Goal: Task Accomplishment & Management: Manage account settings

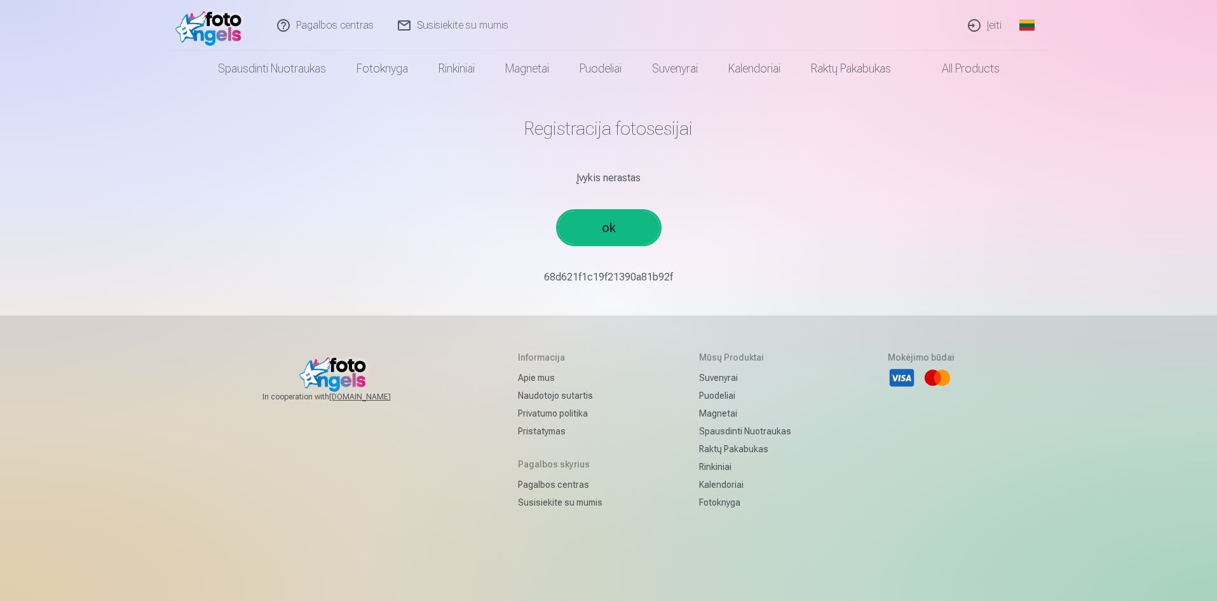
click at [621, 220] on link "ok" at bounding box center [609, 227] width 102 height 33
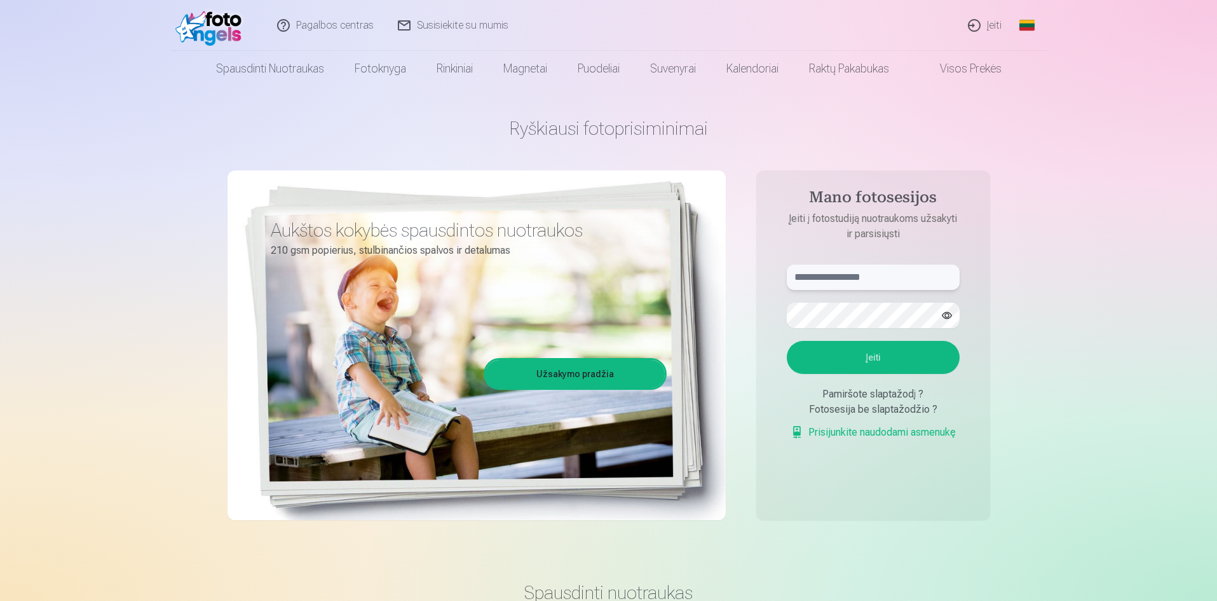
click at [828, 281] on input "text" at bounding box center [873, 276] width 173 height 25
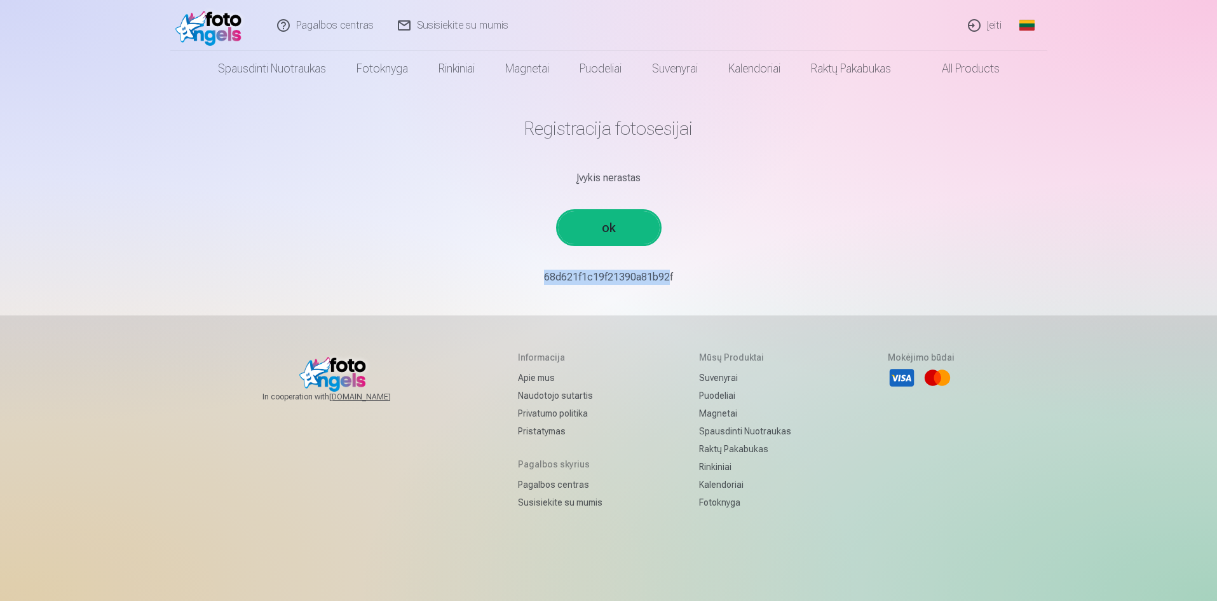
drag, startPoint x: 531, startPoint y: 275, endPoint x: 657, endPoint y: 282, distance: 125.4
click at [657, 282] on p "68d621f1c19f21390a81b92f￼￼" at bounding box center [609, 277] width 742 height 15
copy p "68d621f1c19f21390a81b92"
click at [623, 224] on link "ok" at bounding box center [609, 227] width 102 height 33
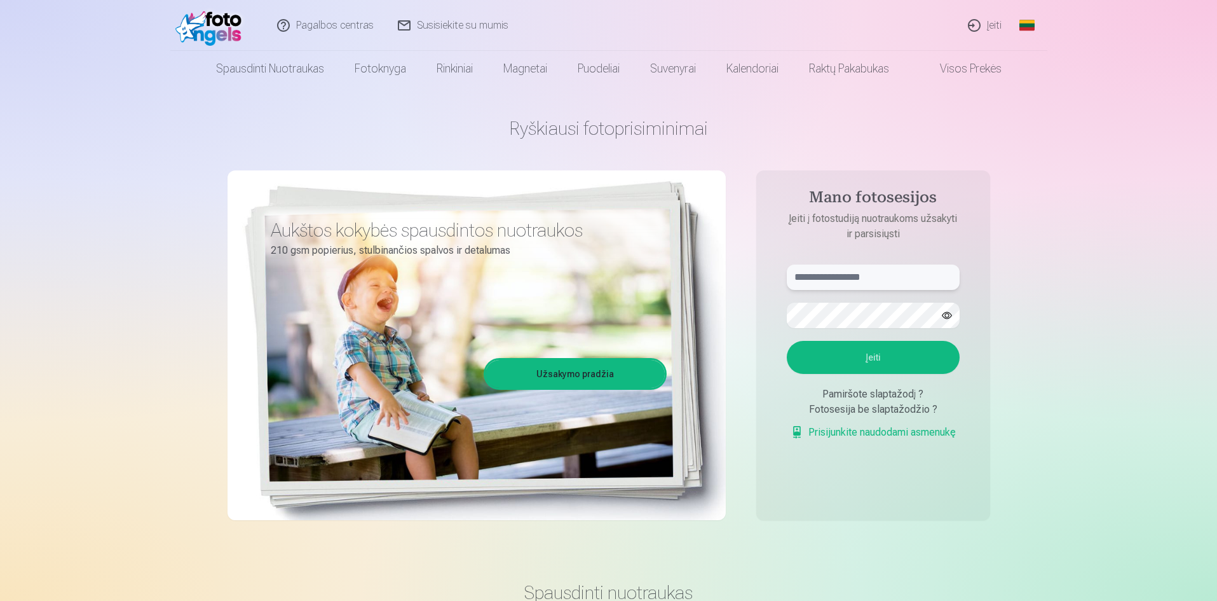
paste input "**********"
type input "**********"
click at [976, 389] on aside "**********" at bounding box center [873, 345] width 234 height 350
drag, startPoint x: 917, startPoint y: 278, endPoint x: 792, endPoint y: 273, distance: 125.3
click at [792, 273] on input "**********" at bounding box center [873, 276] width 173 height 25
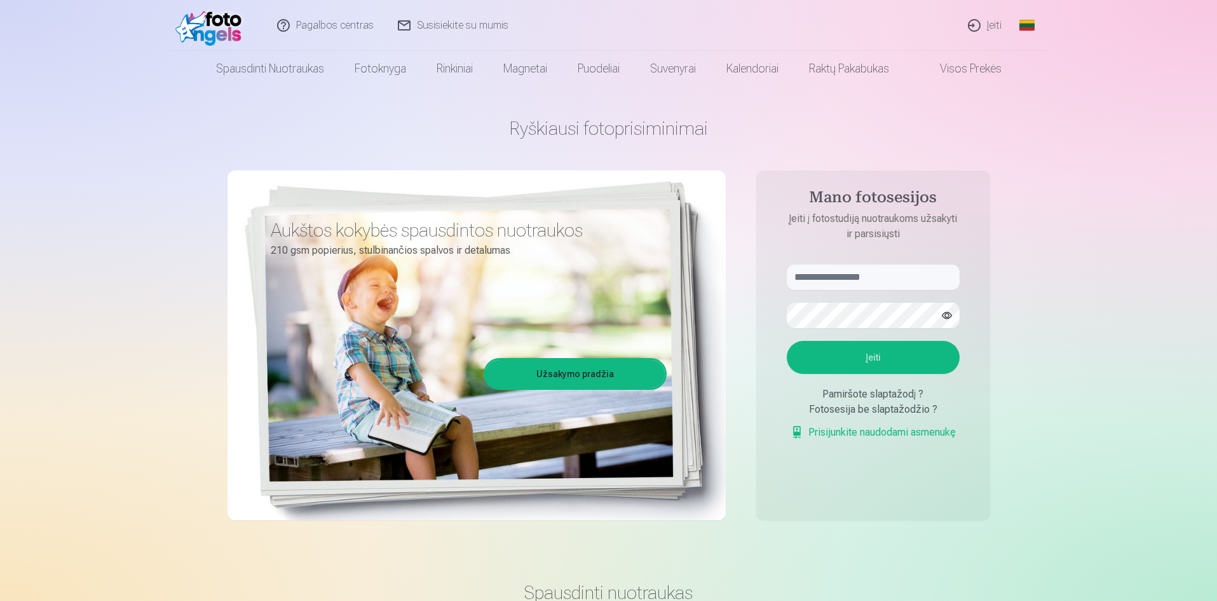
click at [856, 395] on div "Pamiršote slaptažodį ?" at bounding box center [873, 393] width 173 height 15
click at [849, 400] on div "Pamiršote slaptažodį ?" at bounding box center [873, 393] width 173 height 15
click at [850, 279] on input "text" at bounding box center [873, 276] width 173 height 25
paste input "**********"
type input "**********"
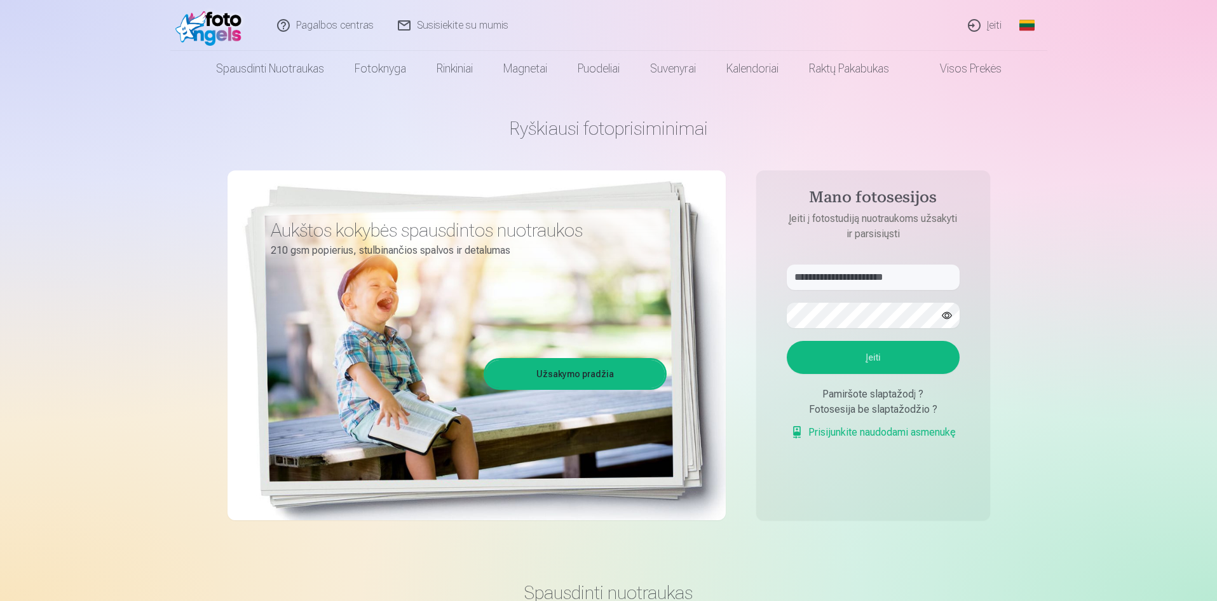
click at [220, 31] on img at bounding box center [211, 25] width 73 height 41
click at [226, 29] on img at bounding box center [211, 25] width 73 height 41
click at [885, 350] on button "Įeiti" at bounding box center [873, 357] width 173 height 33
click at [948, 320] on button "button" at bounding box center [947, 315] width 24 height 24
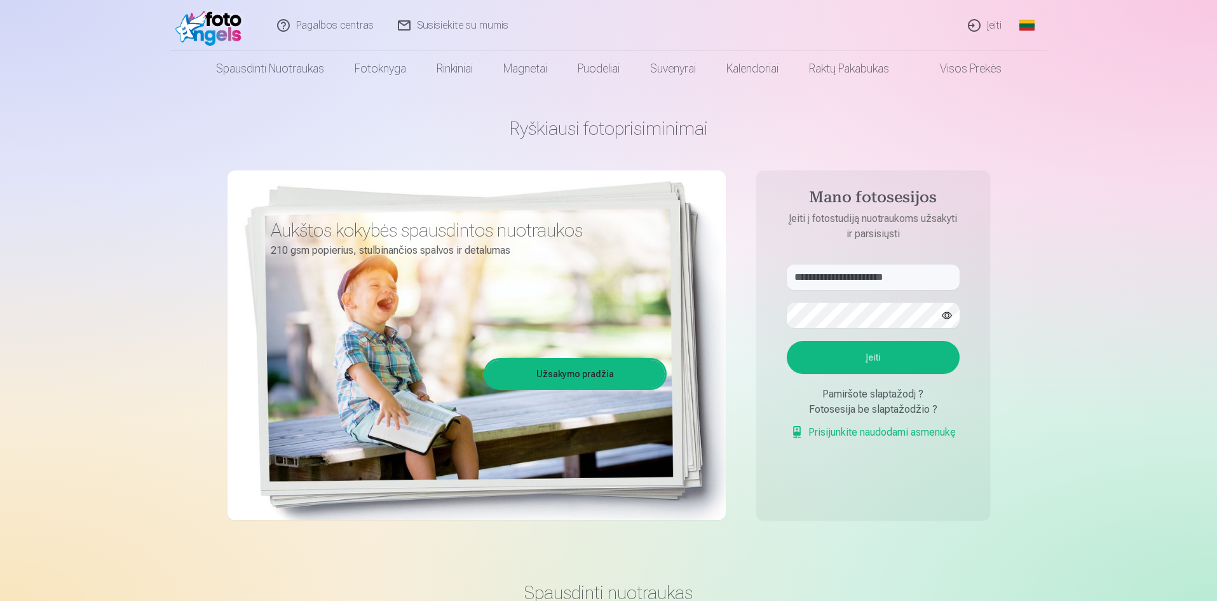
click at [888, 360] on button "Įeiti" at bounding box center [873, 357] width 173 height 33
click at [208, 21] on img at bounding box center [211, 25] width 73 height 41
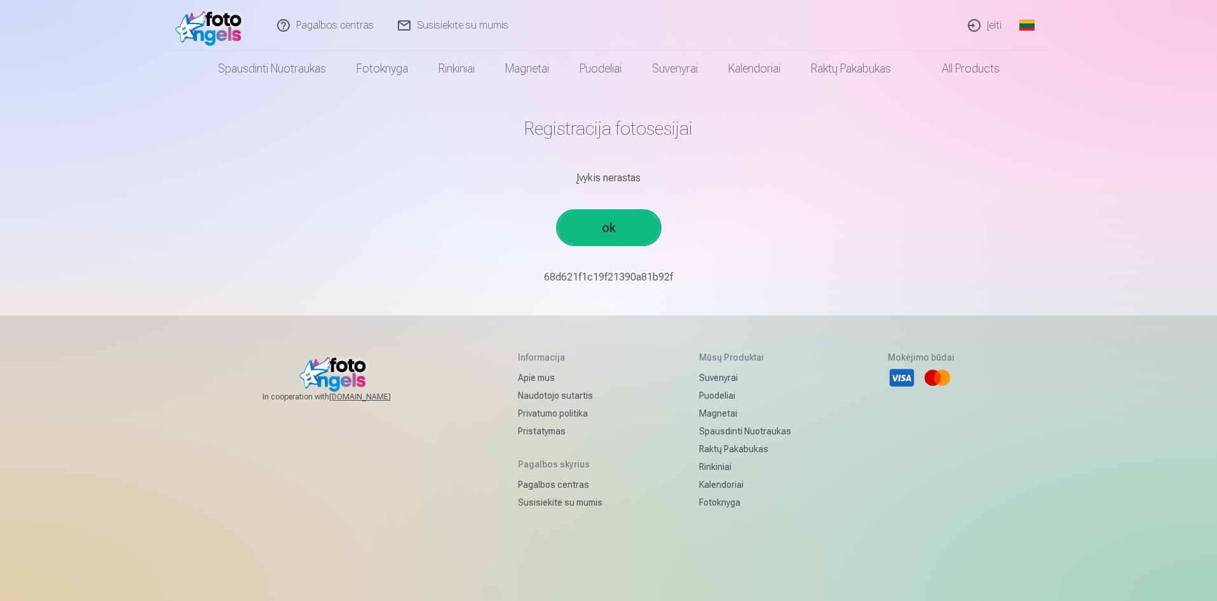
click at [992, 24] on link "Įeiti" at bounding box center [986, 25] width 58 height 51
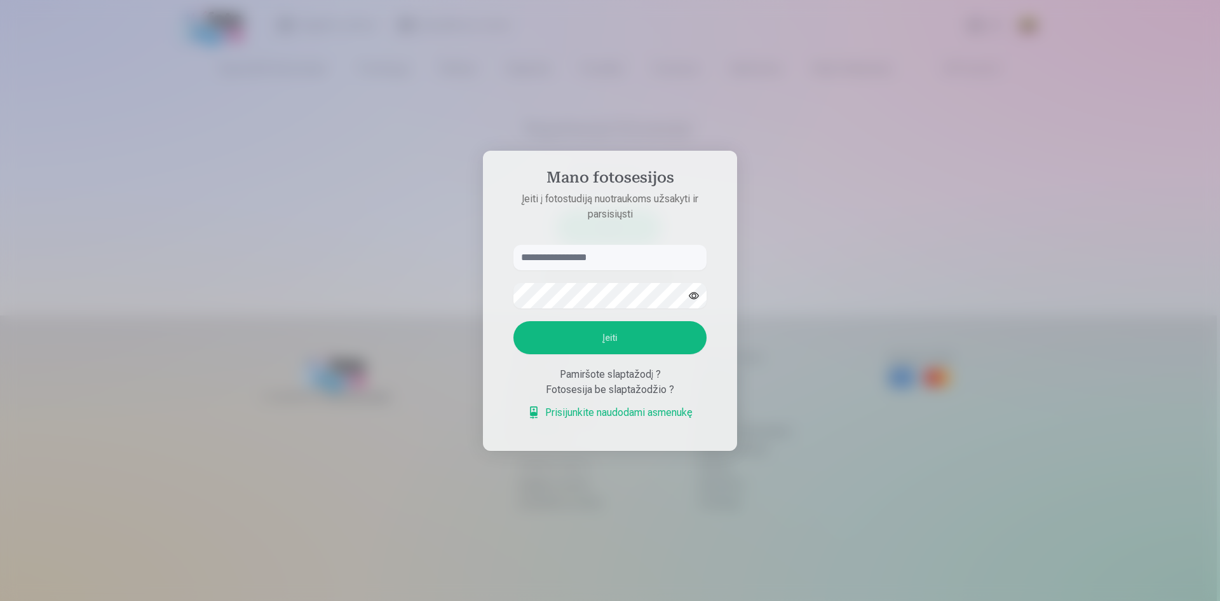
click at [640, 413] on link "Prisijunkite naudodami asmenukę" at bounding box center [610, 412] width 165 height 15
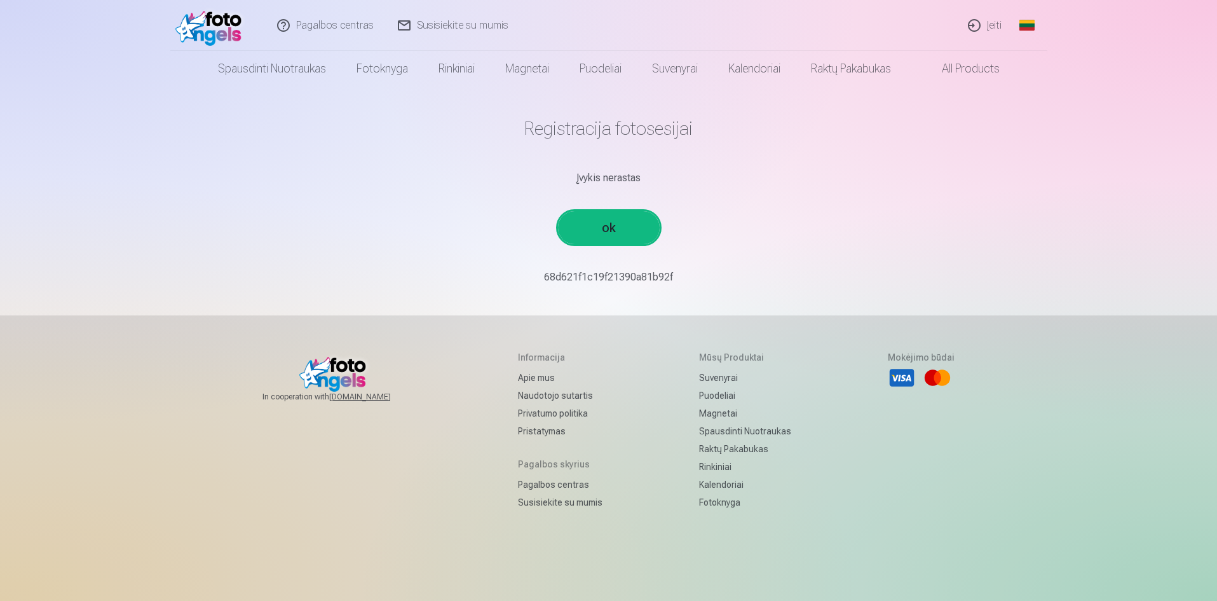
drag, startPoint x: 676, startPoint y: 275, endPoint x: 661, endPoint y: 275, distance: 15.3
click at [661, 275] on p "68d621f1c19f21390a81b92f￼￼" at bounding box center [609, 277] width 742 height 15
click at [631, 228] on link "ok" at bounding box center [609, 227] width 102 height 33
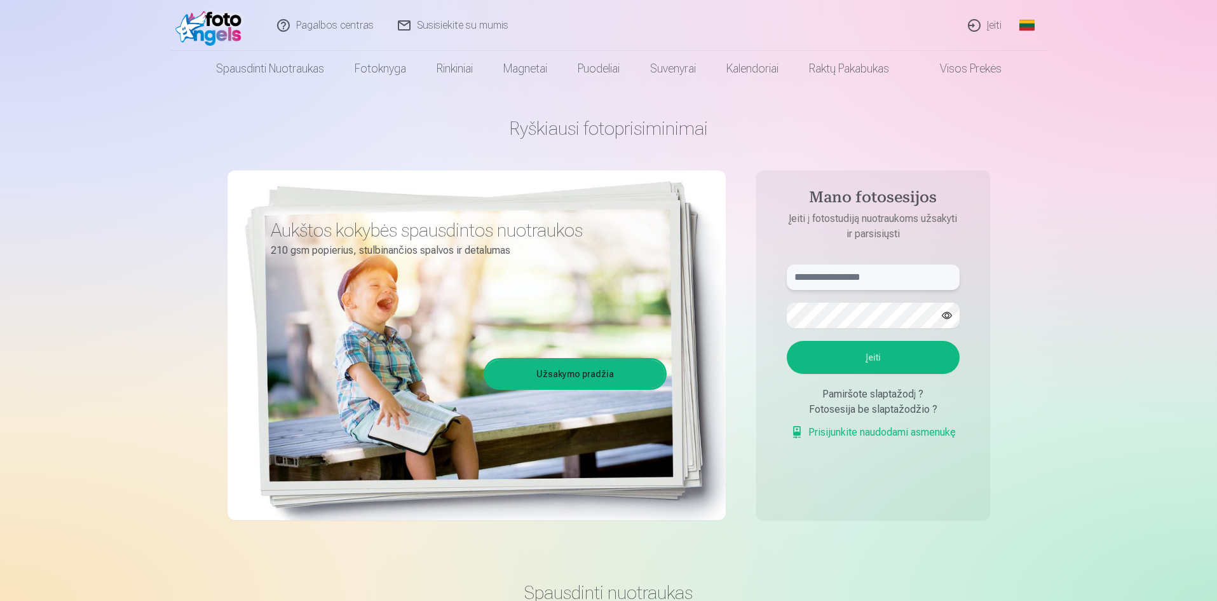
click at [826, 282] on input "text" at bounding box center [873, 276] width 173 height 25
click at [857, 282] on input "text" at bounding box center [873, 276] width 173 height 25
click at [828, 279] on input "text" at bounding box center [873, 276] width 173 height 25
click at [852, 355] on button "Įeiti" at bounding box center [873, 357] width 173 height 33
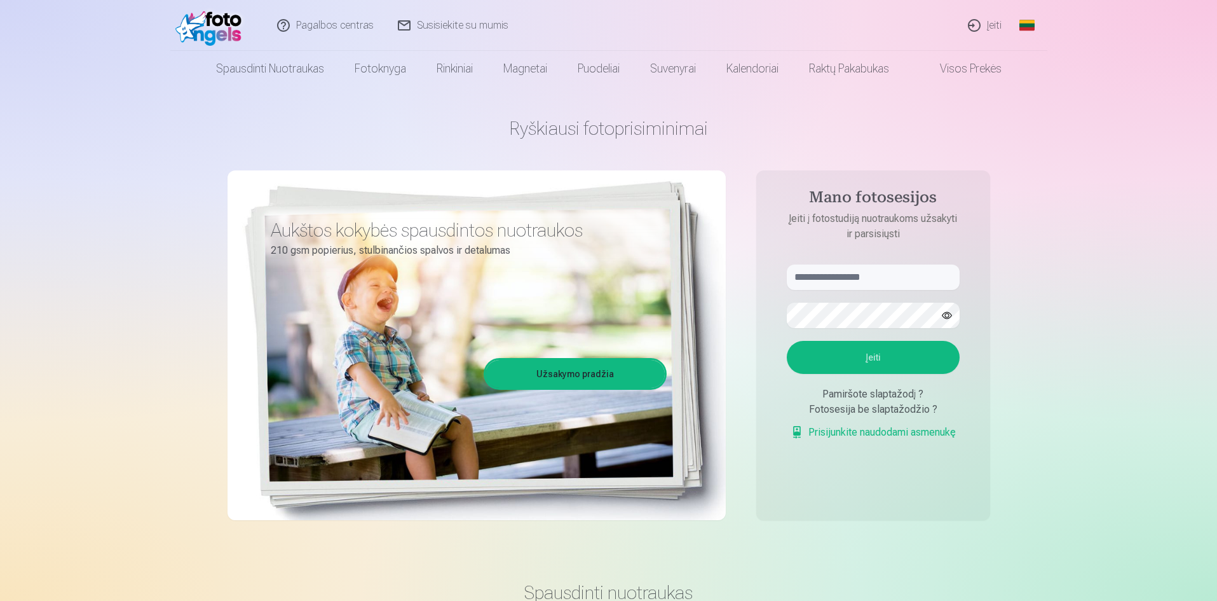
click at [857, 394] on div "Pamiršote slaptažodį ?" at bounding box center [873, 393] width 173 height 15
click at [887, 431] on link "Prisijunkite naudodami asmenukę" at bounding box center [873, 432] width 165 height 15
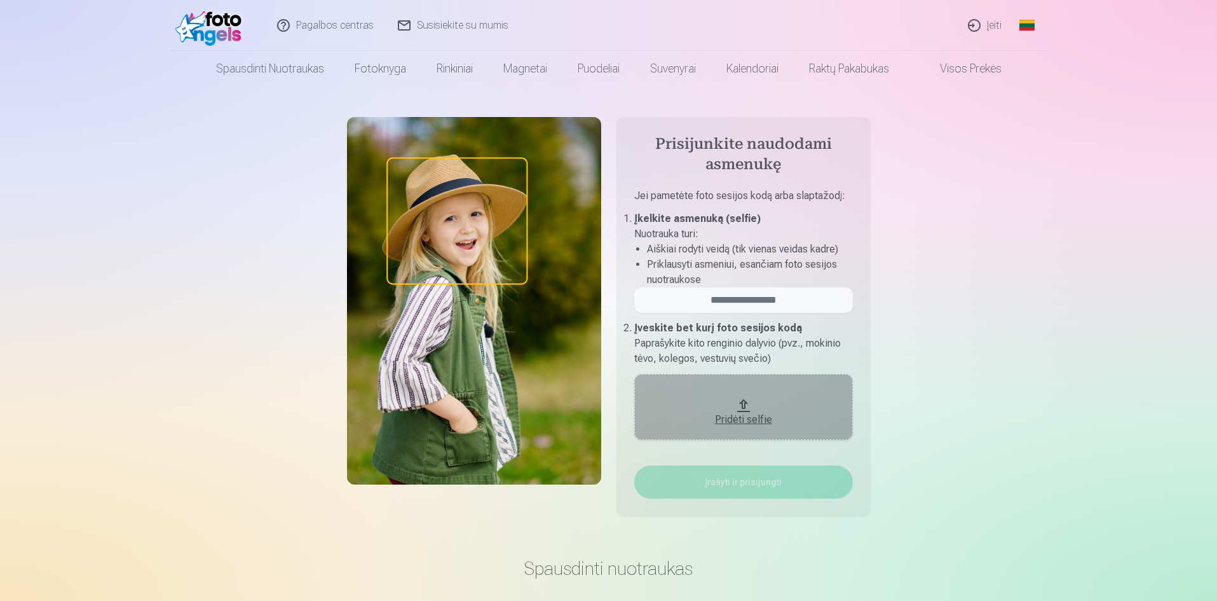
click at [219, 32] on img at bounding box center [211, 25] width 73 height 41
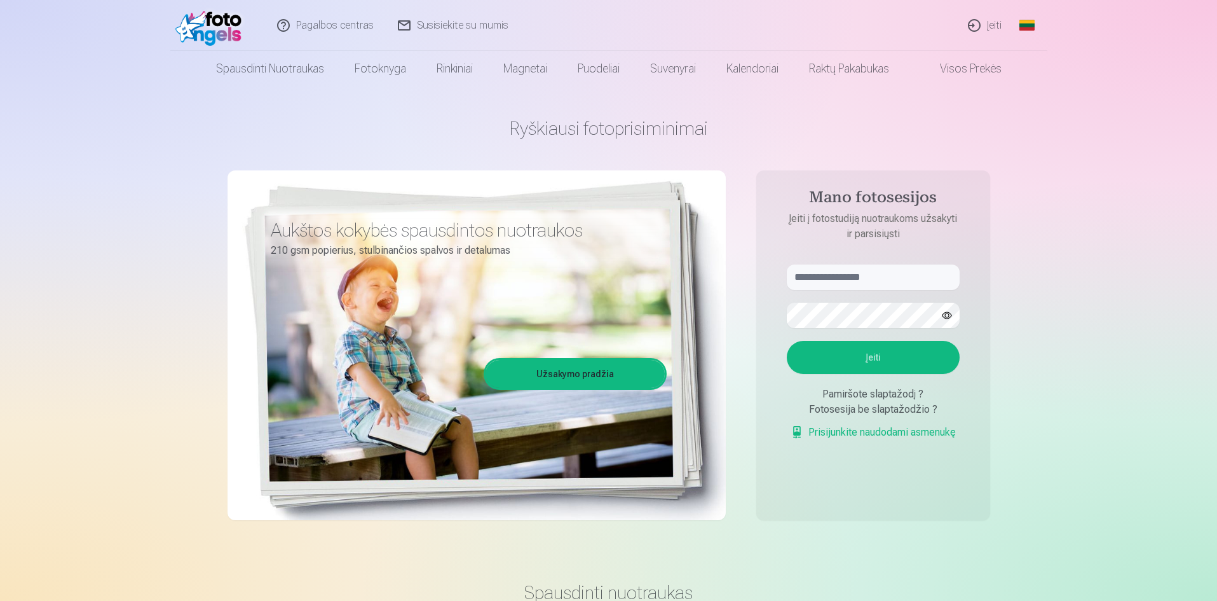
click at [348, 23] on link "Pagalbos centras" at bounding box center [326, 25] width 121 height 51
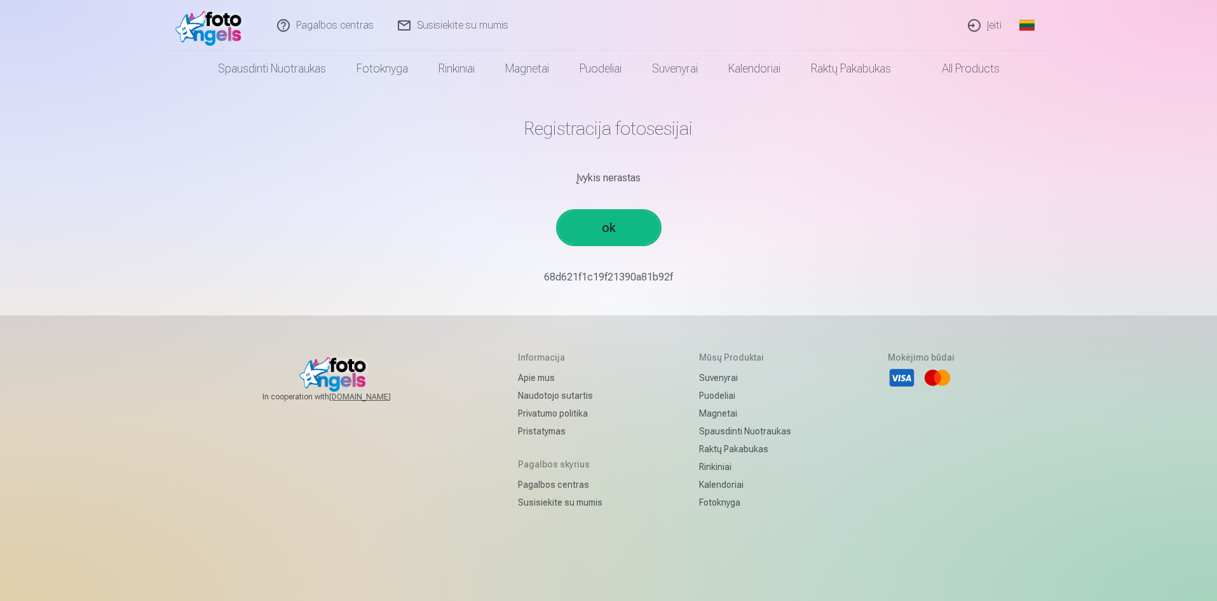
click at [603, 219] on link "ok" at bounding box center [609, 227] width 102 height 33
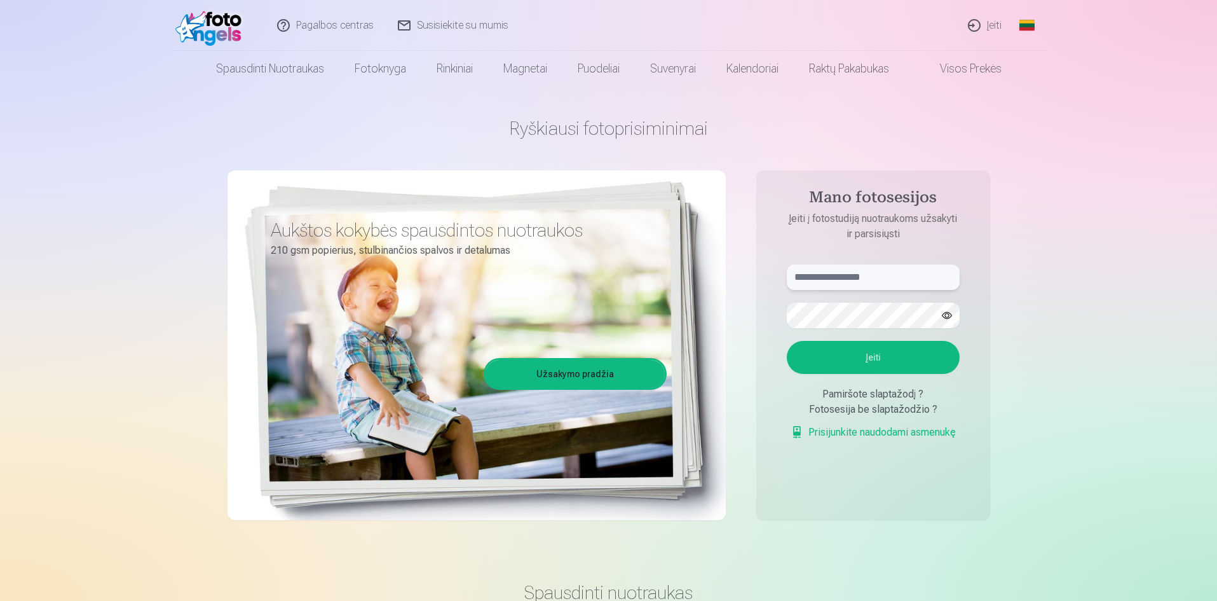
click at [818, 276] on input "text" at bounding box center [873, 276] width 173 height 25
click at [224, 34] on img at bounding box center [211, 25] width 73 height 41
